Goal: Information Seeking & Learning: Check status

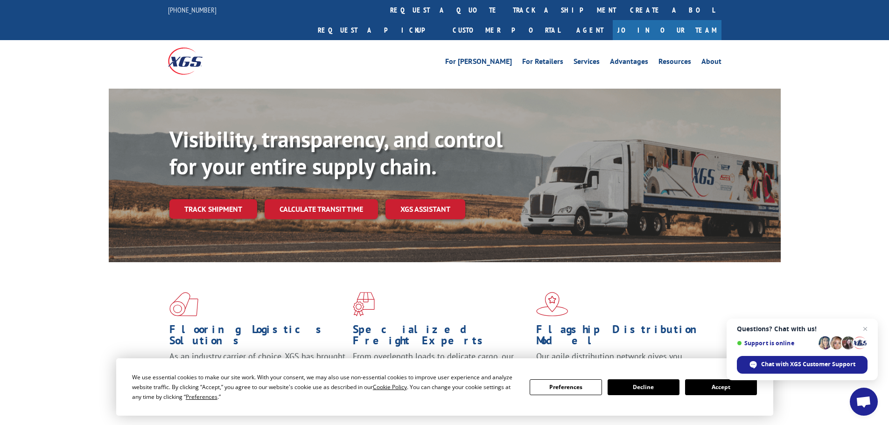
click at [506, 9] on link "track a shipment" at bounding box center [564, 10] width 117 height 20
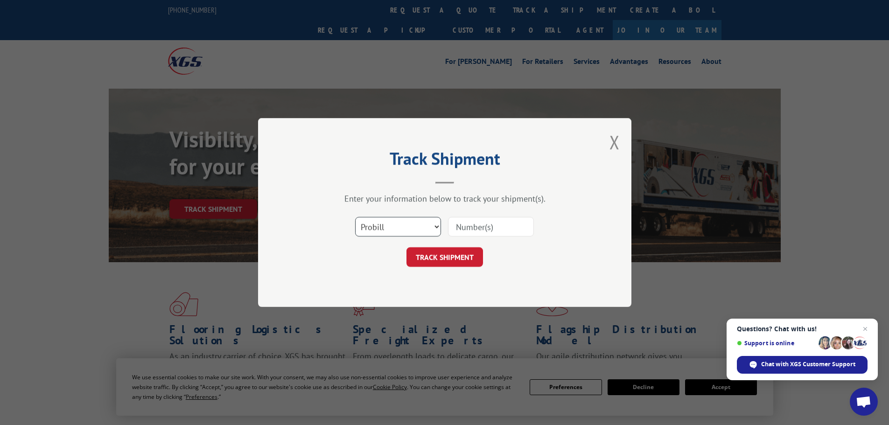
click at [419, 232] on select "Select category... Probill BOL PO" at bounding box center [398, 227] width 86 height 20
select select "bol"
click at [355, 217] on select "Select category... Probill BOL PO" at bounding box center [398, 227] width 86 height 20
click at [501, 236] on input at bounding box center [491, 227] width 86 height 20
paste input "17235306"
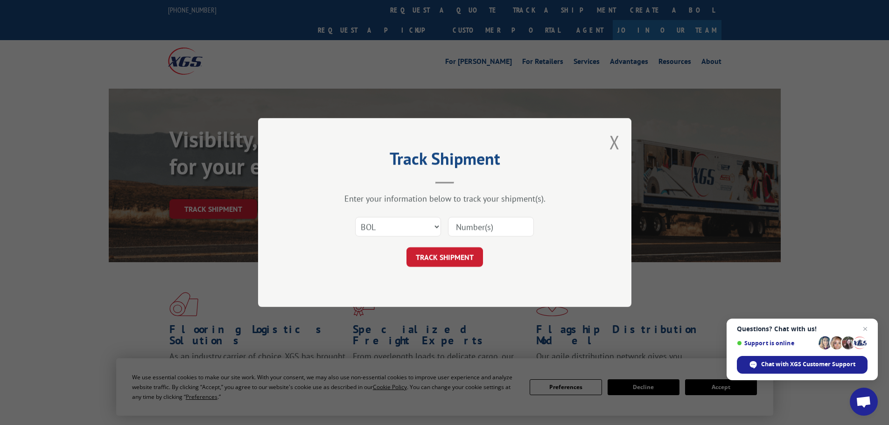
type input "17235306"
click button "TRACK SHIPMENT" at bounding box center [445, 257] width 77 height 20
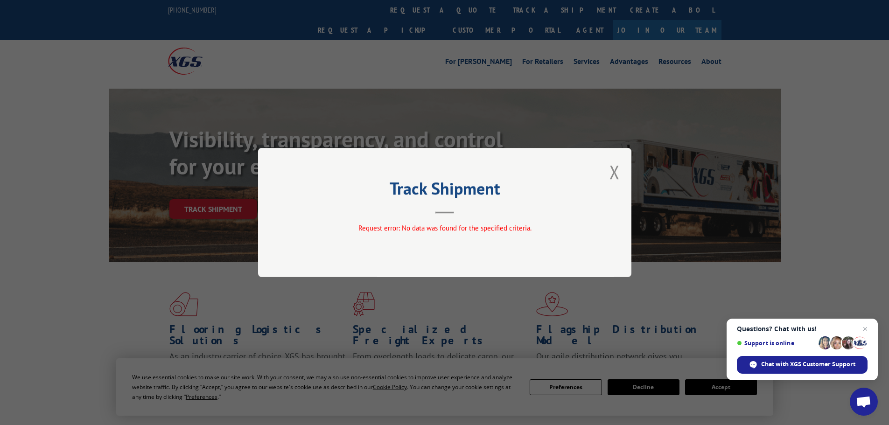
click at [599, 171] on div "Track Shipment Request error: No data was found for the specified criteria." at bounding box center [444, 212] width 373 height 129
click at [618, 167] on button "Close modal" at bounding box center [615, 172] width 10 height 25
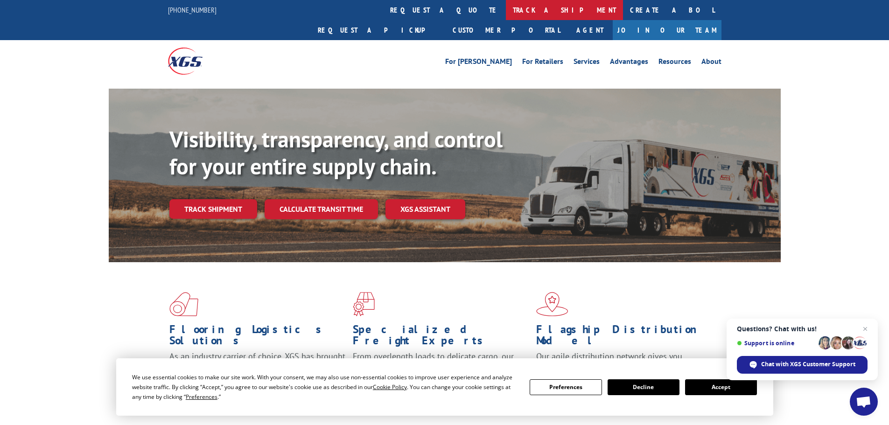
click at [506, 13] on link "track a shipment" at bounding box center [564, 10] width 117 height 20
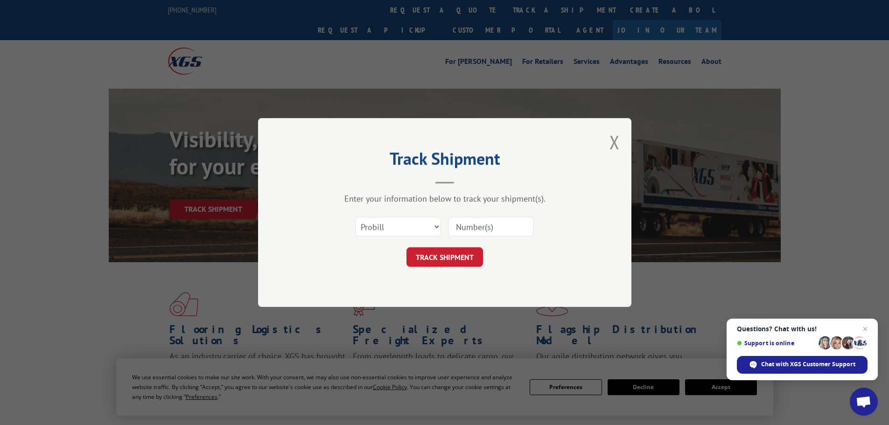
drag, startPoint x: 480, startPoint y: 238, endPoint x: 482, endPoint y: 233, distance: 5.5
click at [481, 236] on div "Select category... Probill BOL PO" at bounding box center [445, 226] width 280 height 31
click at [482, 233] on input at bounding box center [491, 227] width 86 height 20
paste input "17235306"
type input "17235306"
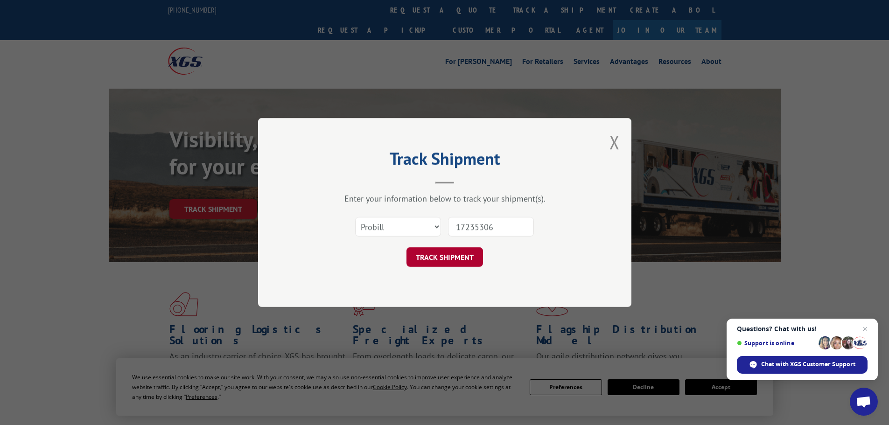
click button "TRACK SHIPMENT" at bounding box center [445, 257] width 77 height 20
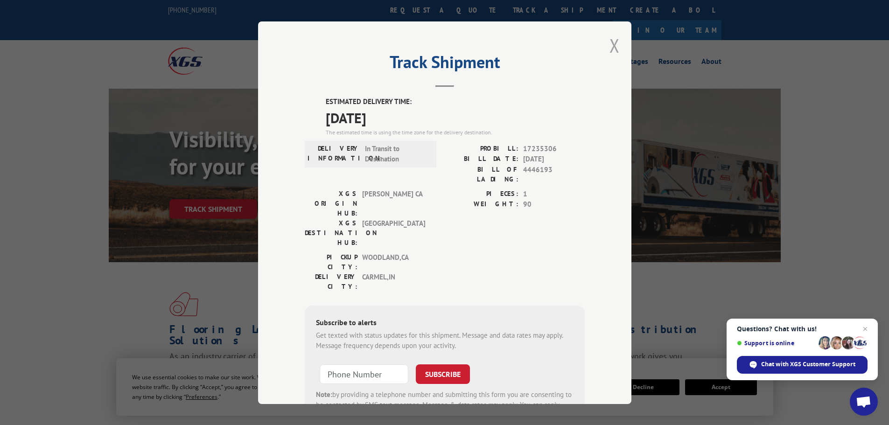
click at [611, 49] on button "Close modal" at bounding box center [615, 45] width 10 height 25
